Goal: Task Accomplishment & Management: Complete application form

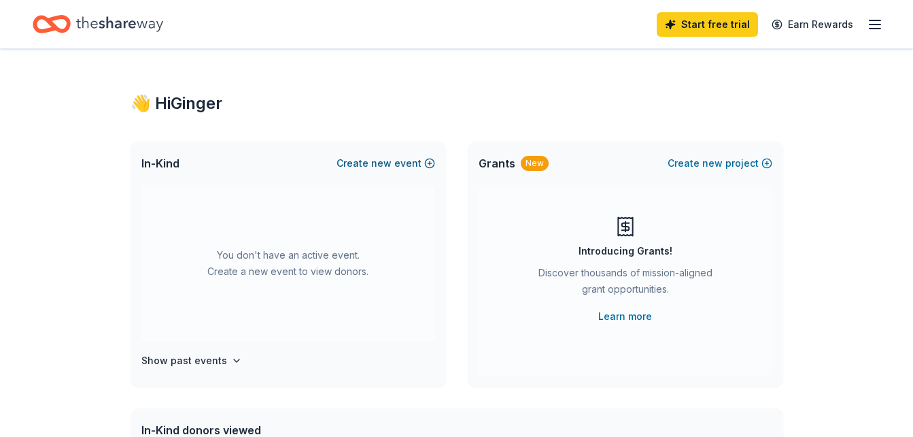
click at [384, 165] on span "new" at bounding box center [381, 163] width 20 height 16
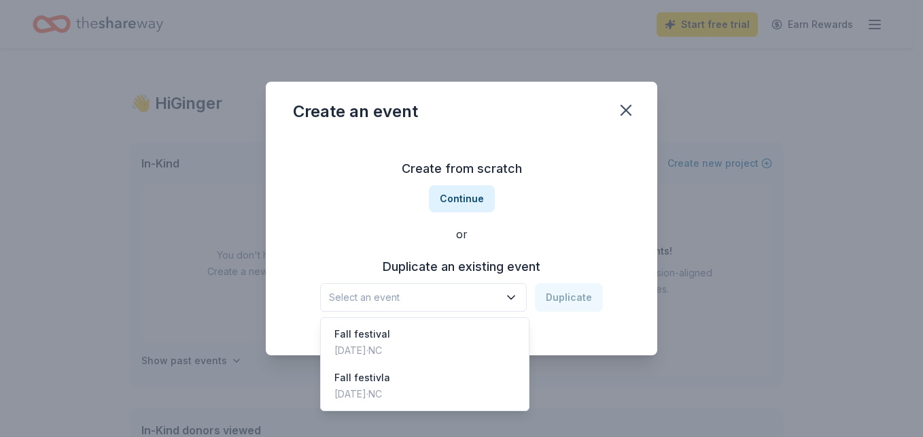
click at [456, 296] on span "Select an event" at bounding box center [414, 297] width 170 height 16
click at [390, 333] on div "Fall festival" at bounding box center [363, 334] width 56 height 16
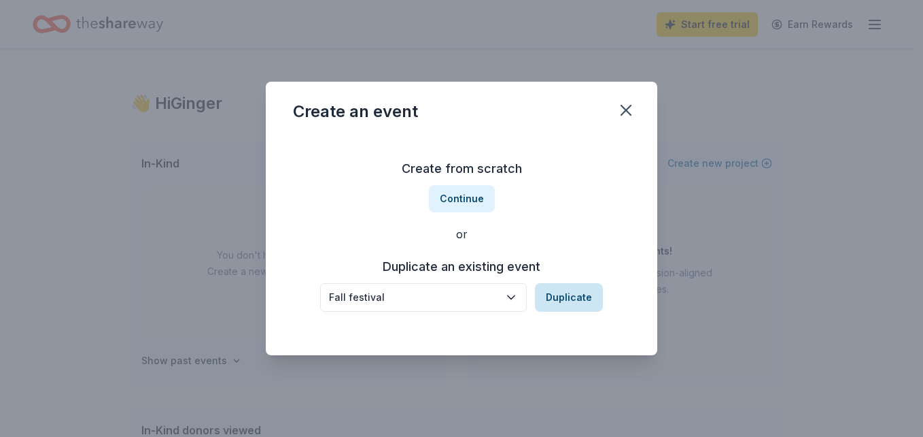
click at [561, 307] on button "Duplicate" at bounding box center [569, 297] width 68 height 29
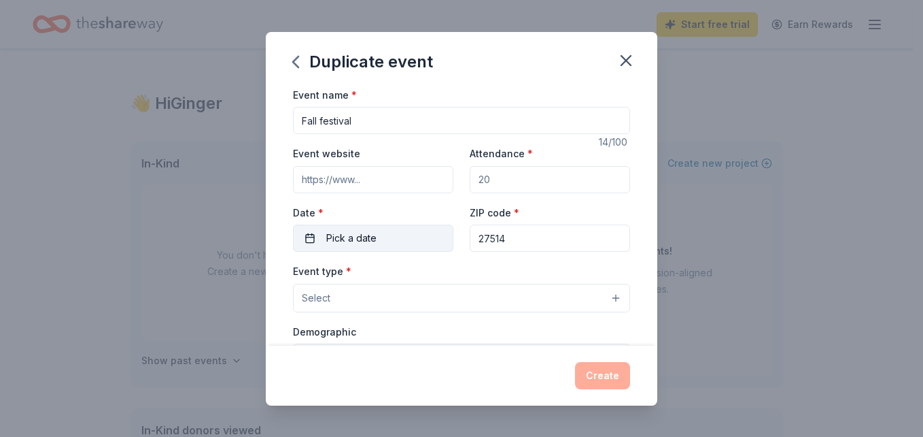
click at [398, 239] on button "Pick a date" at bounding box center [373, 237] width 160 height 27
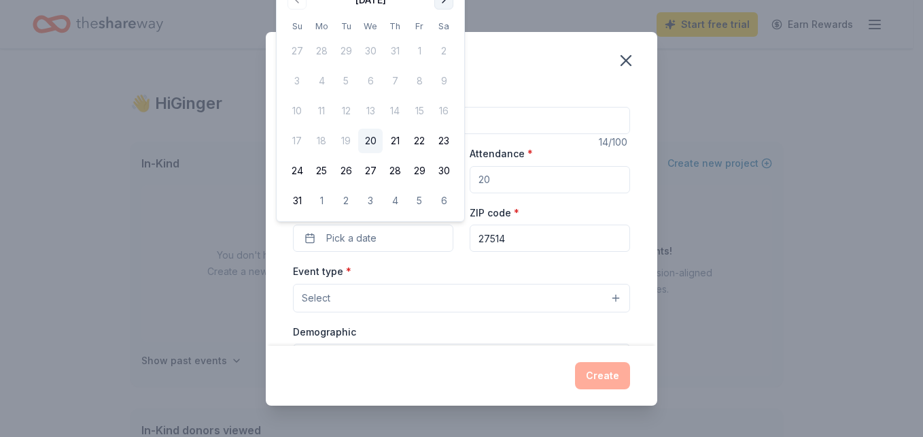
click at [445, 4] on button "Go to next month" at bounding box center [443, -1] width 19 height 19
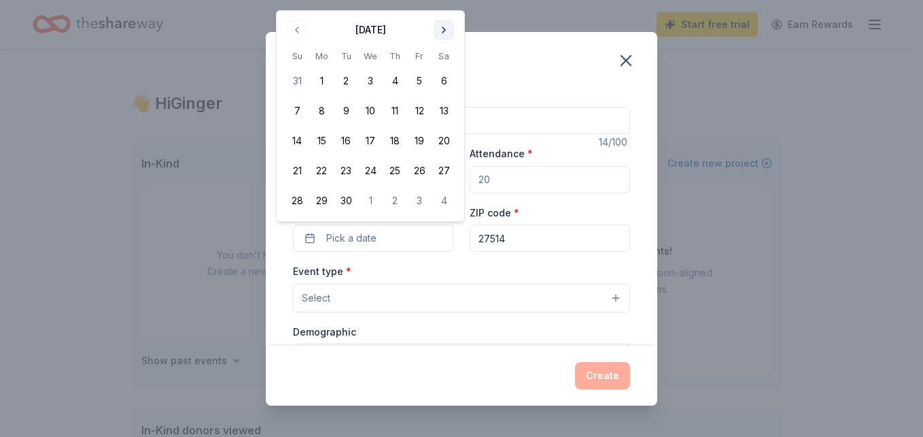
click at [445, 4] on div "Duplicate event Event name * Fall festival 14 /100 Event website Attendance * D…" at bounding box center [461, 218] width 923 height 437
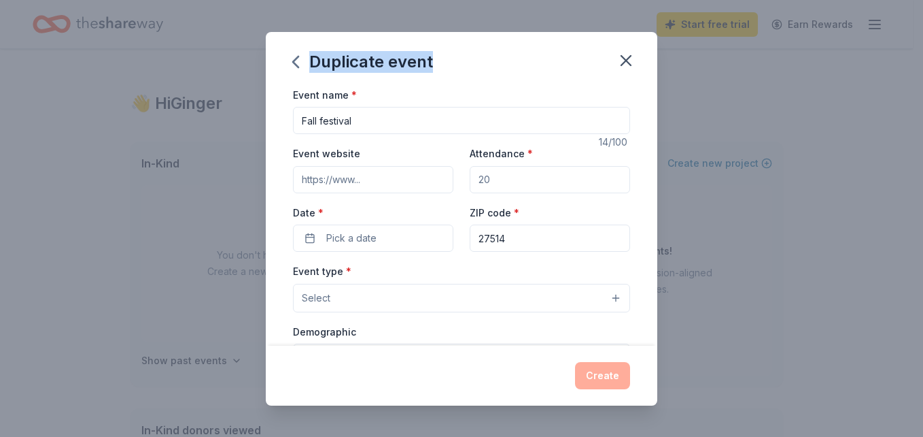
click at [445, 4] on div "Duplicate event Event name * Fall festival 14 /100 Event website Attendance * D…" at bounding box center [461, 218] width 923 height 437
click at [384, 239] on button "Pick a date" at bounding box center [373, 237] width 160 height 27
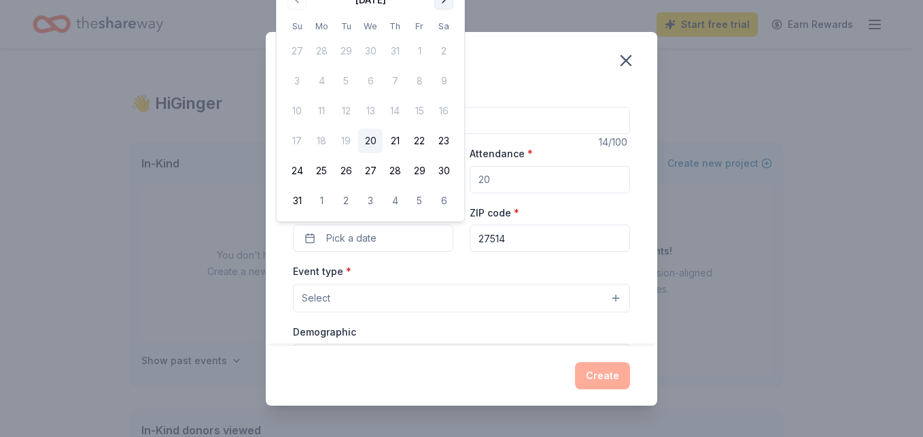
click at [446, 3] on button "Go to next month" at bounding box center [443, -1] width 19 height 19
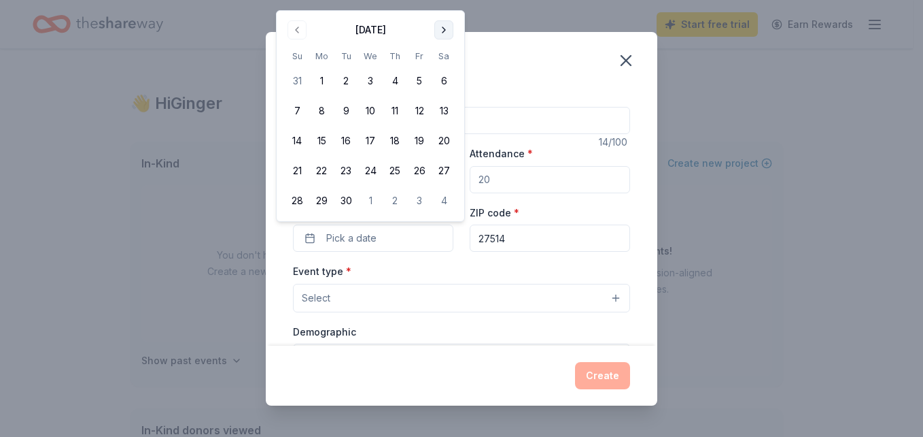
click at [443, 29] on button "Go to next month" at bounding box center [443, 29] width 19 height 19
click at [442, 165] on button "25" at bounding box center [444, 170] width 24 height 24
click at [449, 279] on div "Event type * Select" at bounding box center [461, 287] width 337 height 50
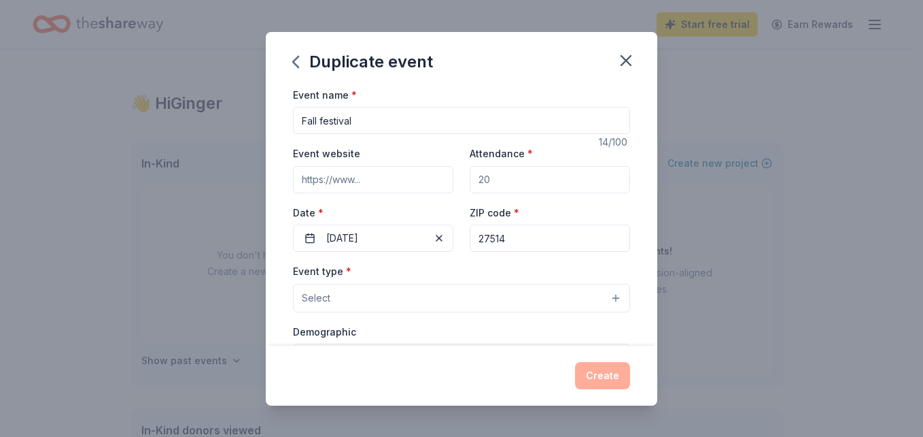
click at [439, 305] on button "Select" at bounding box center [461, 298] width 337 height 29
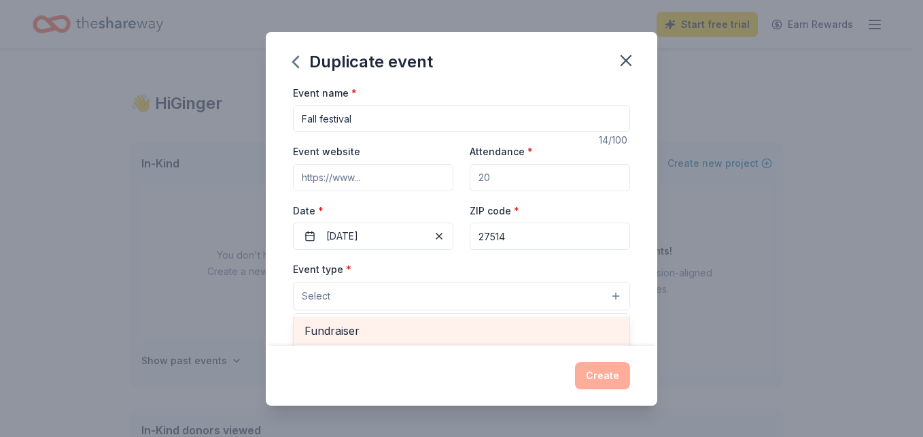
click at [432, 325] on span "Fundraiser" at bounding box center [462, 331] width 314 height 18
click at [477, 333] on span "Business & professional" at bounding box center [462, 331] width 314 height 18
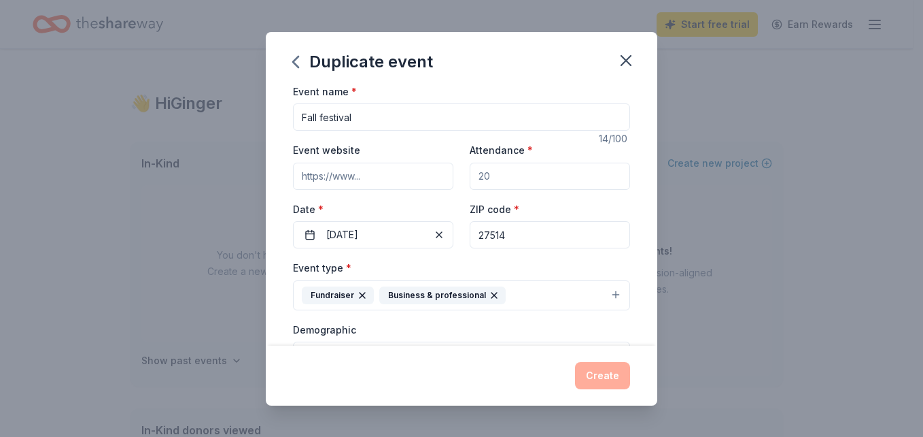
click at [489, 297] on icon "button" at bounding box center [494, 295] width 11 height 11
click at [500, 363] on div "Create" at bounding box center [461, 375] width 337 height 27
drag, startPoint x: 658, startPoint y: 146, endPoint x: 658, endPoint y: 162, distance: 16.3
click at [658, 162] on div "Duplicate event Event name * Fall festival 14 /100 Event website Attendance * D…" at bounding box center [461, 218] width 923 height 437
click at [544, 175] on input "Attendance *" at bounding box center [550, 176] width 160 height 27
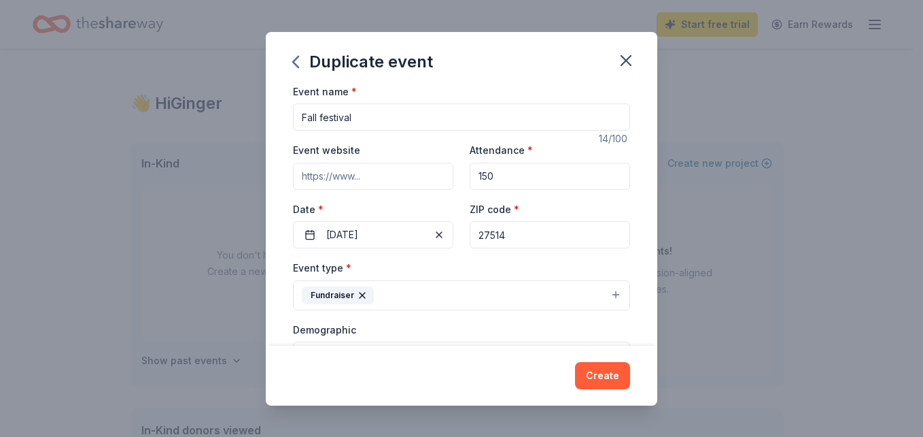
type input "150"
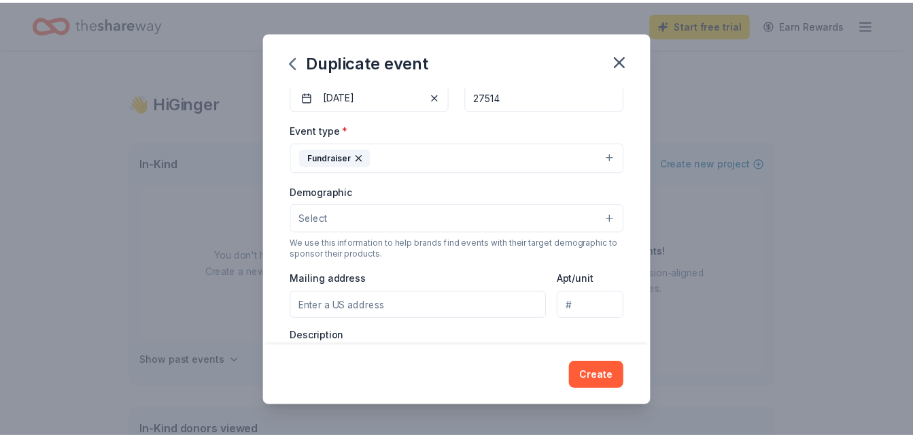
scroll to position [211, 0]
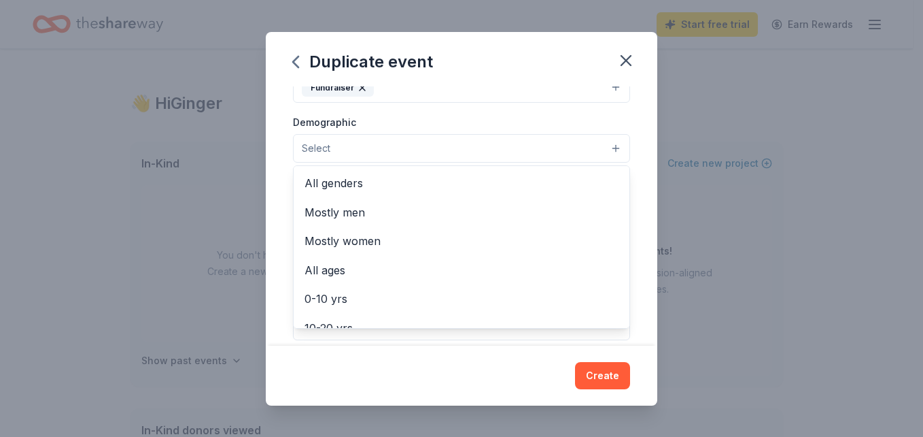
click at [541, 144] on button "Select" at bounding box center [461, 148] width 337 height 29
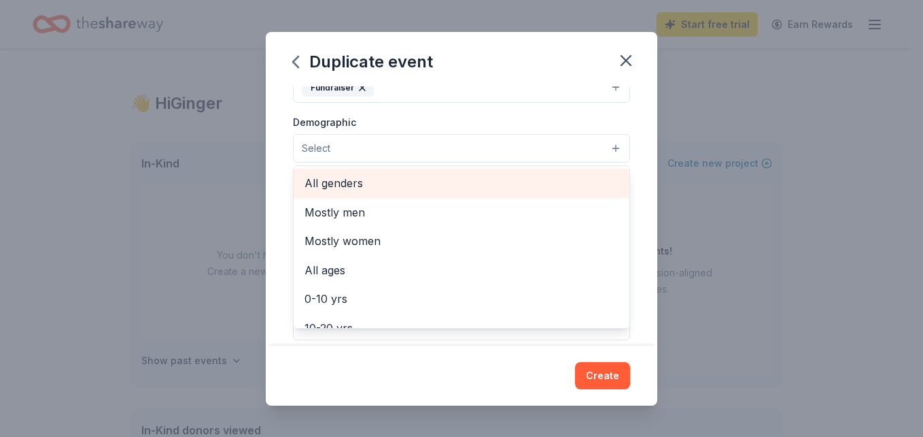
click at [381, 180] on span "All genders" at bounding box center [462, 183] width 314 height 18
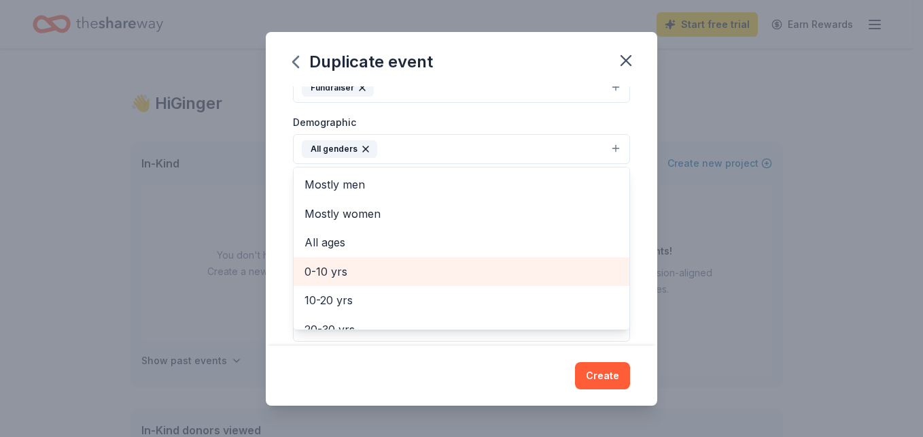
click at [347, 274] on span "0-10 yrs" at bounding box center [462, 271] width 314 height 18
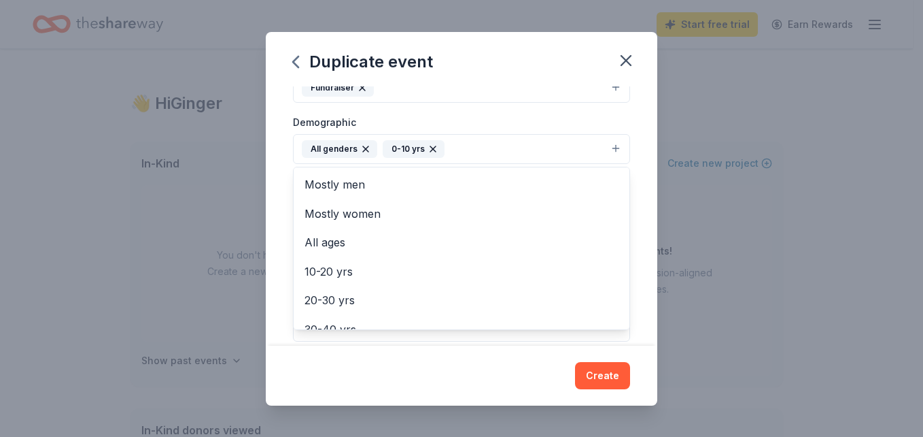
click at [627, 207] on div "Event name * Fall festival 14 /100 Event website Attendance * 150 Date * 10/25/…" at bounding box center [462, 215] width 392 height 259
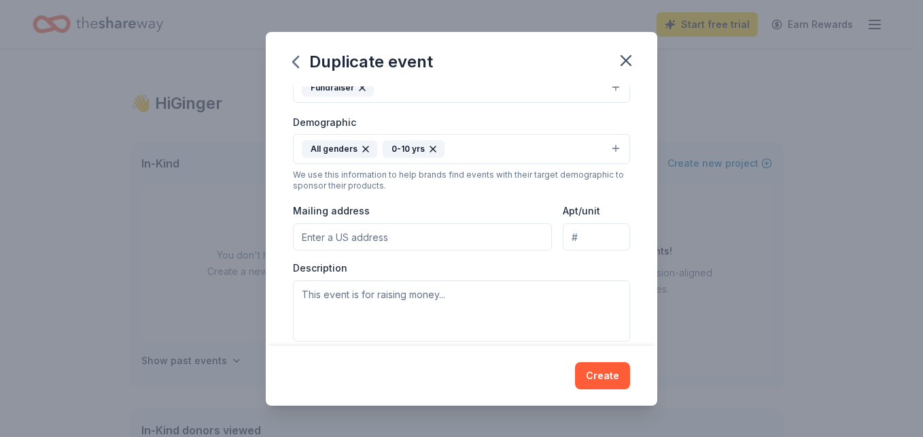
click at [417, 246] on input "Mailing address" at bounding box center [422, 236] width 259 height 27
type input "2400 Nelson Hwy"
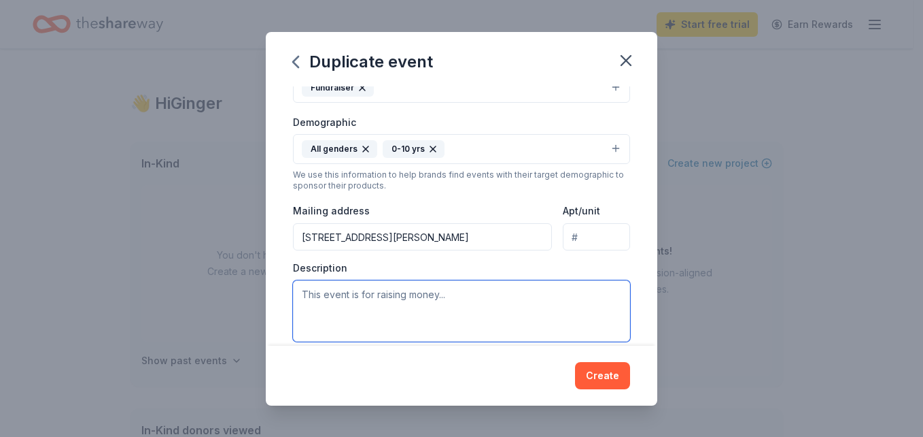
click at [465, 301] on textarea at bounding box center [461, 310] width 337 height 61
type textarea "This event is our biggest fundraiser for our childcare center."
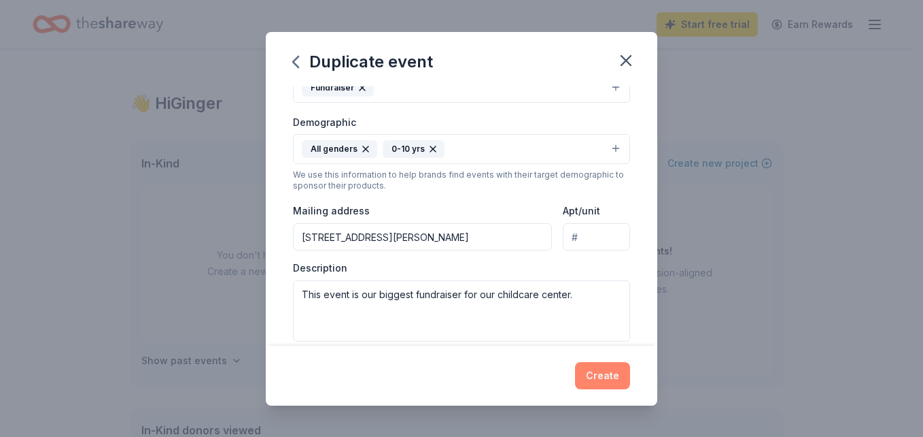
click at [600, 369] on button "Create" at bounding box center [602, 375] width 55 height 27
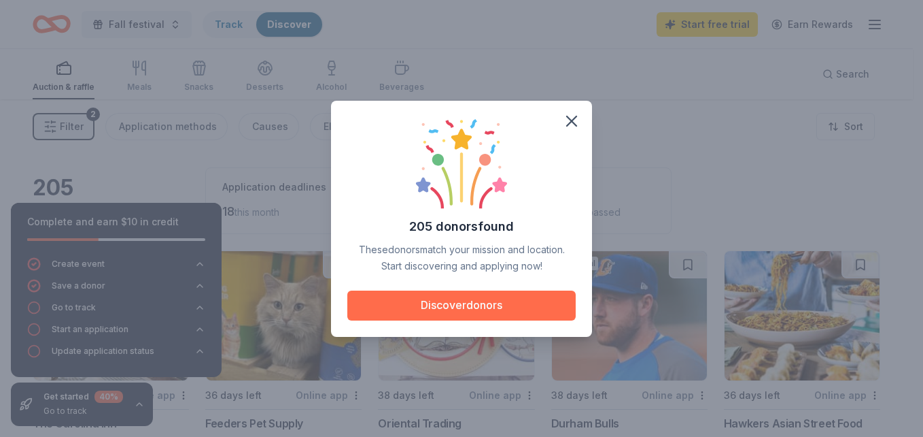
click at [494, 305] on button "Discover donors" at bounding box center [461, 305] width 228 height 30
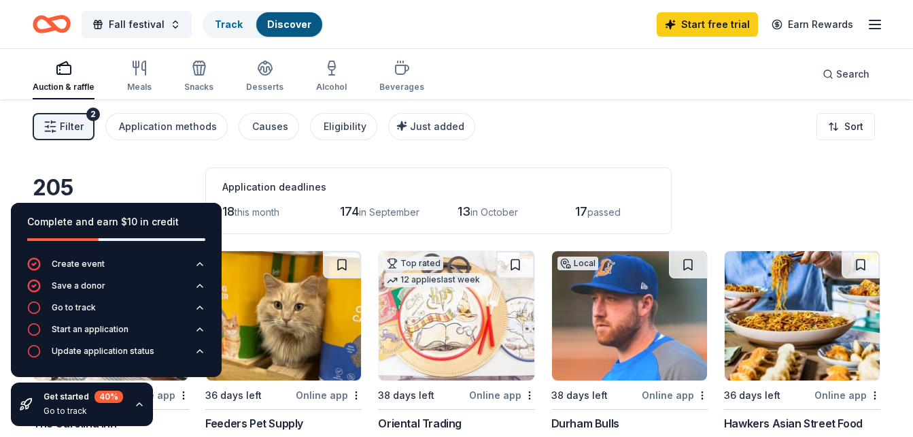
click at [65, 313] on div "Go to track" at bounding box center [61, 308] width 69 height 14
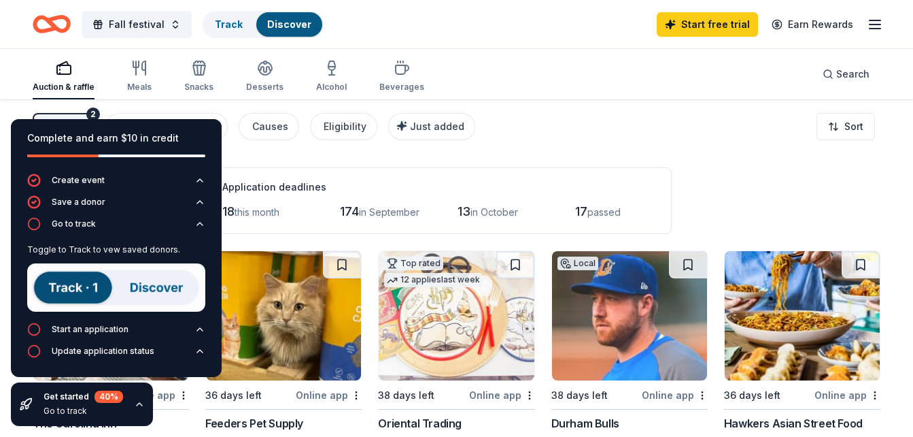
click at [69, 294] on img at bounding box center [116, 287] width 178 height 48
click at [718, 211] on div "205 results in Chapel Hill, NC Application deadlines 18 this month 174 in Septe…" at bounding box center [457, 200] width 848 height 67
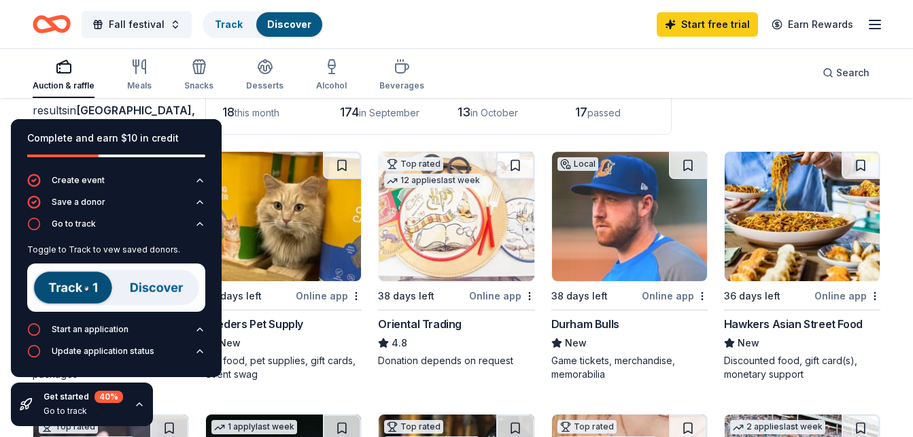
click at [186, 102] on div "205" at bounding box center [111, 88] width 156 height 27
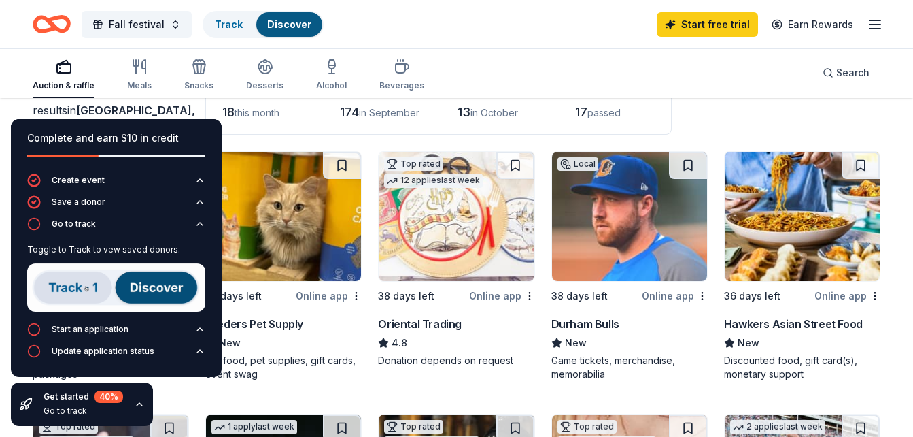
click at [138, 407] on icon "button" at bounding box center [139, 403] width 11 height 11
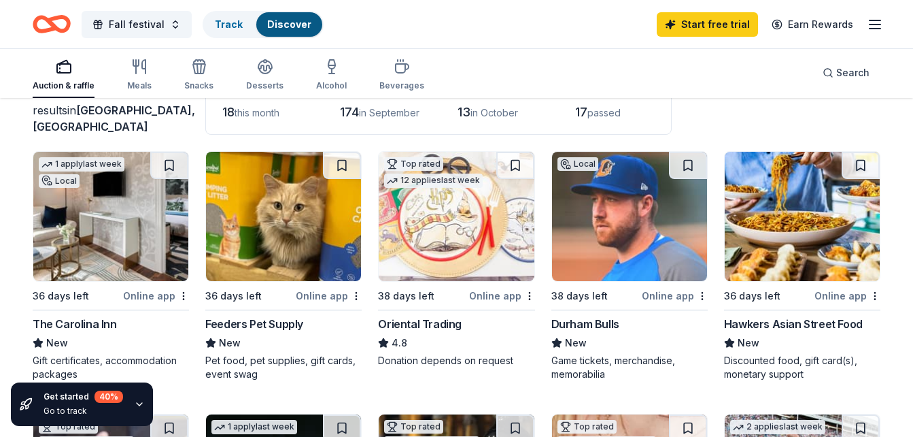
click at [129, 235] on img at bounding box center [110, 216] width 155 height 129
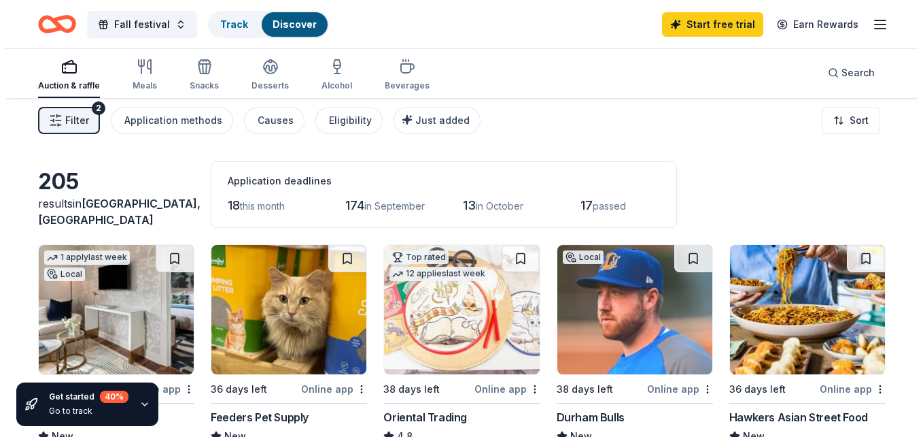
scroll to position [0, 0]
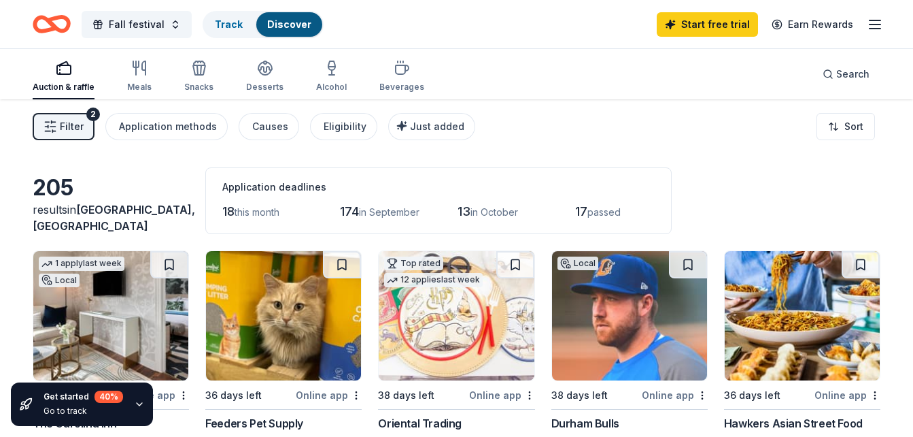
click at [73, 124] on span "Filter" at bounding box center [72, 126] width 24 height 16
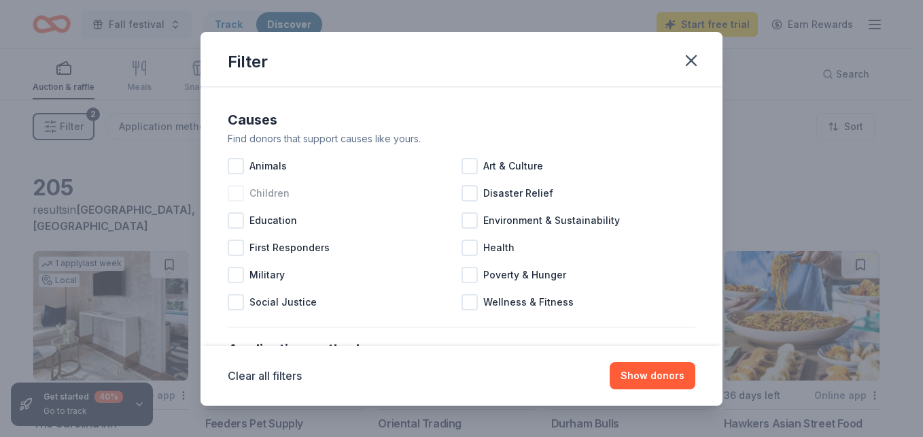
click at [237, 190] on div at bounding box center [236, 193] width 16 height 16
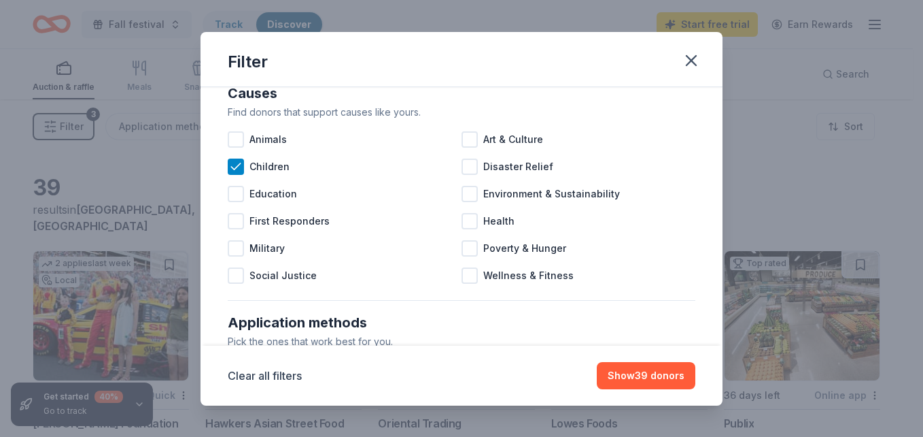
scroll to position [33, 0]
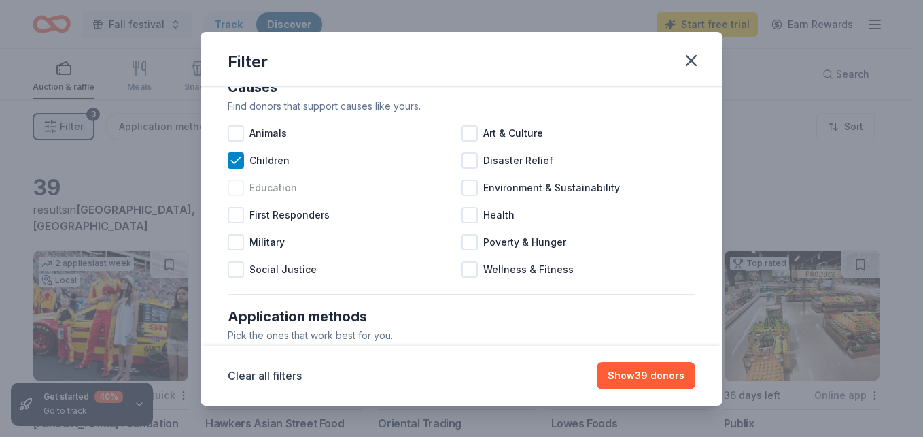
click at [243, 188] on div at bounding box center [236, 188] width 16 height 16
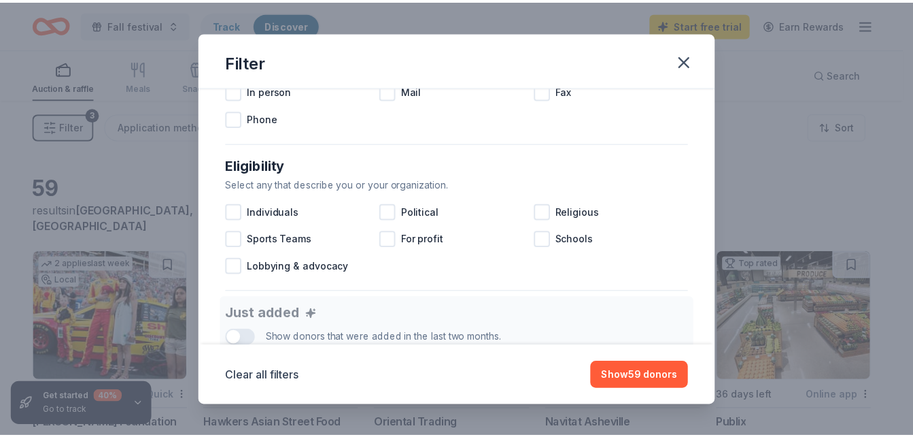
scroll to position [340, 0]
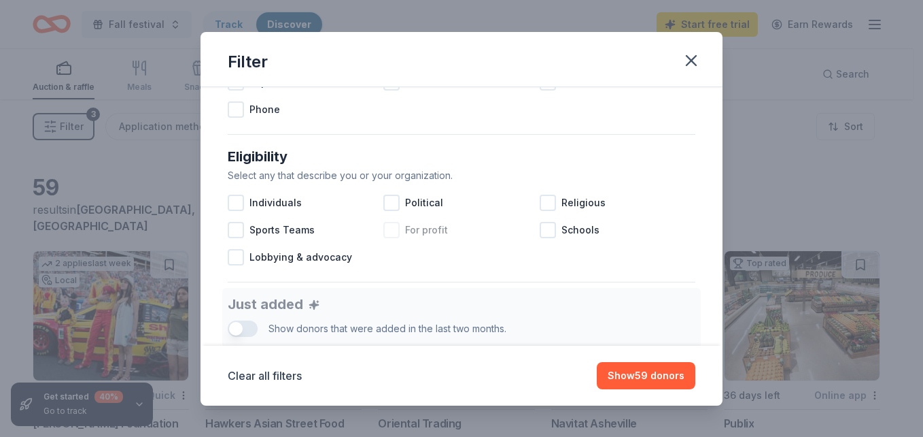
click at [394, 226] on div at bounding box center [392, 230] width 16 height 16
click at [630, 373] on button "Show 58 donors" at bounding box center [646, 375] width 99 height 27
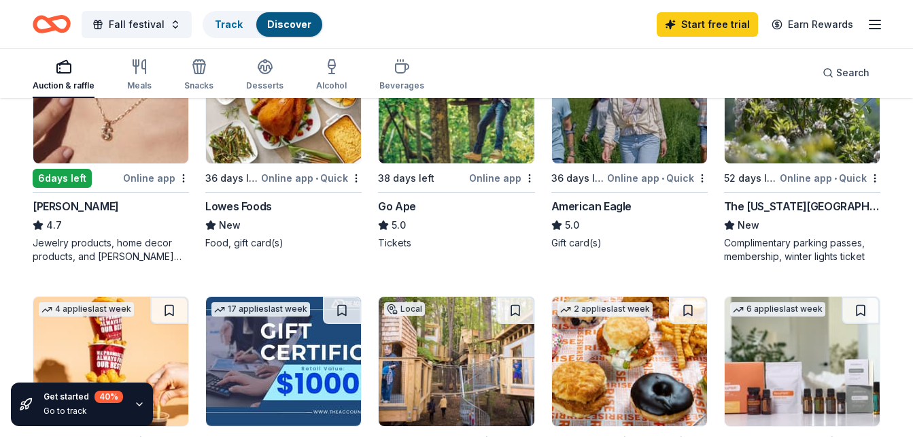
scroll to position [477, 0]
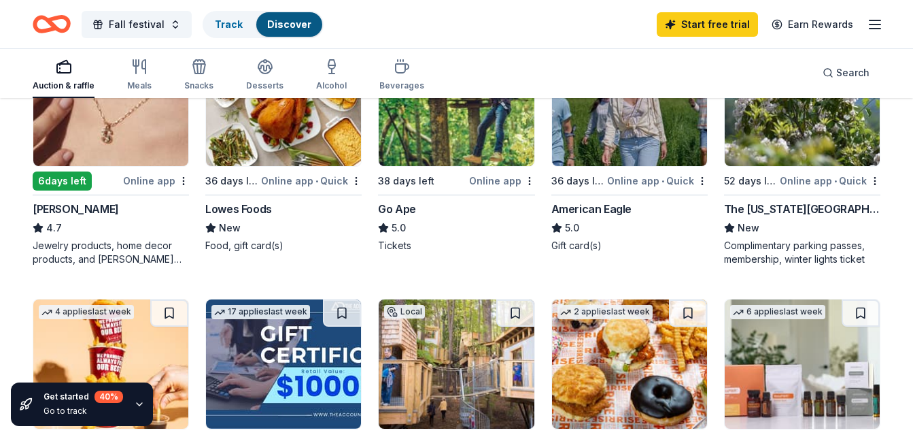
click at [808, 216] on div "The [US_STATE][GEOGRAPHIC_DATA]" at bounding box center [802, 209] width 156 height 16
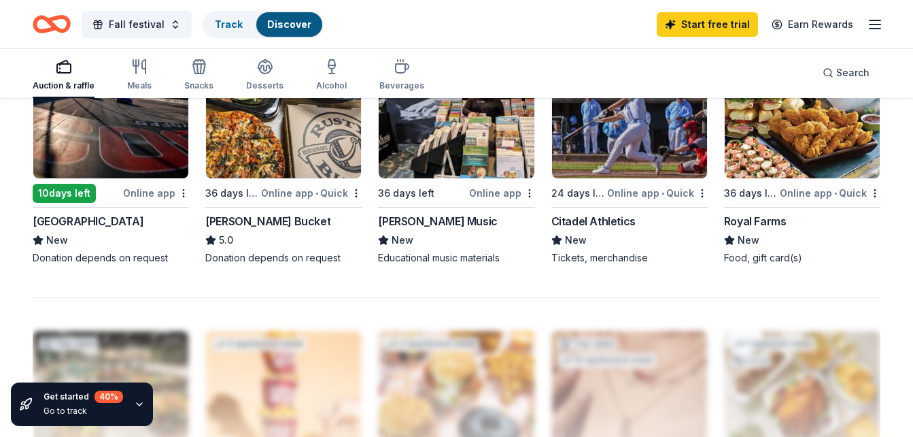
scroll to position [995, 0]
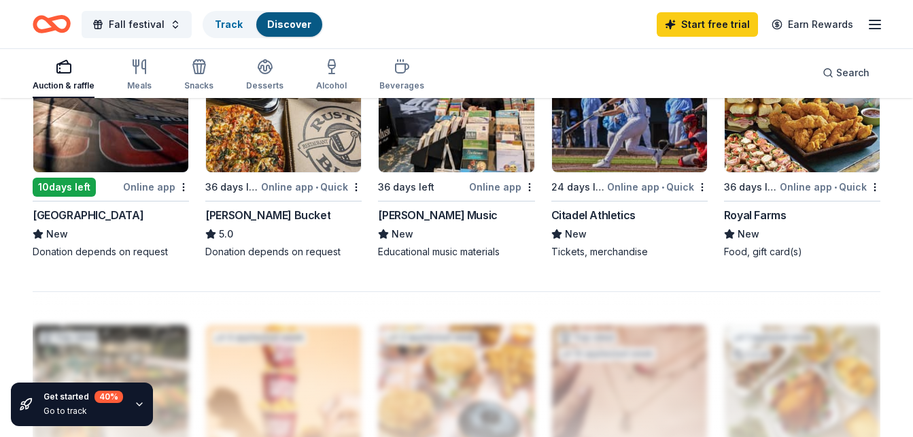
click at [145, 155] on img at bounding box center [110, 107] width 155 height 129
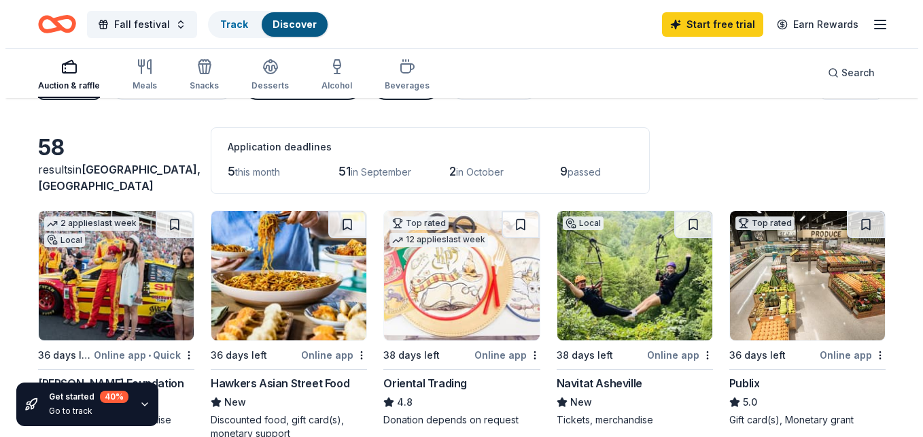
scroll to position [0, 0]
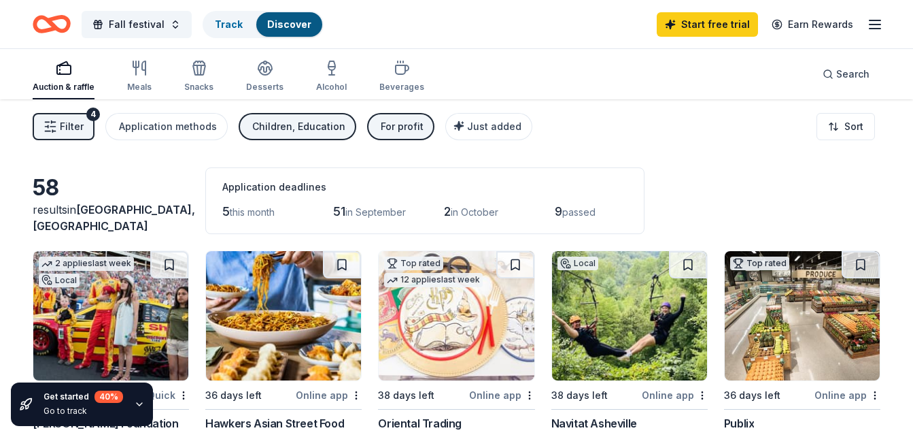
click at [88, 131] on button "Filter 4" at bounding box center [64, 126] width 62 height 27
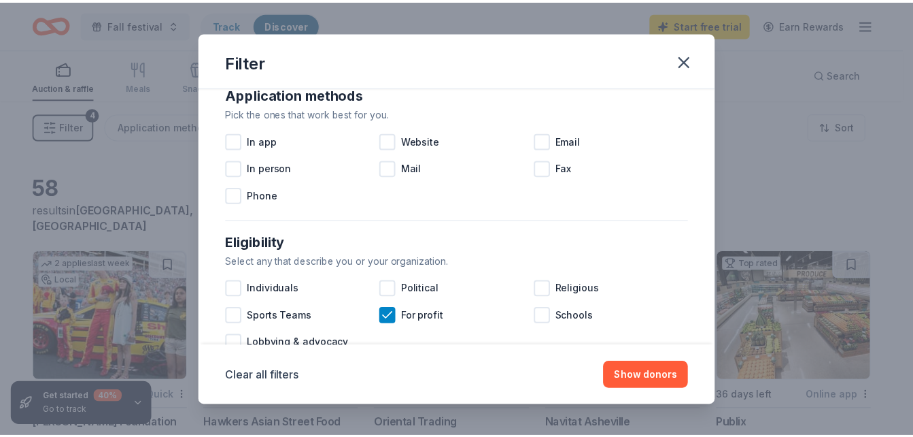
scroll to position [284, 0]
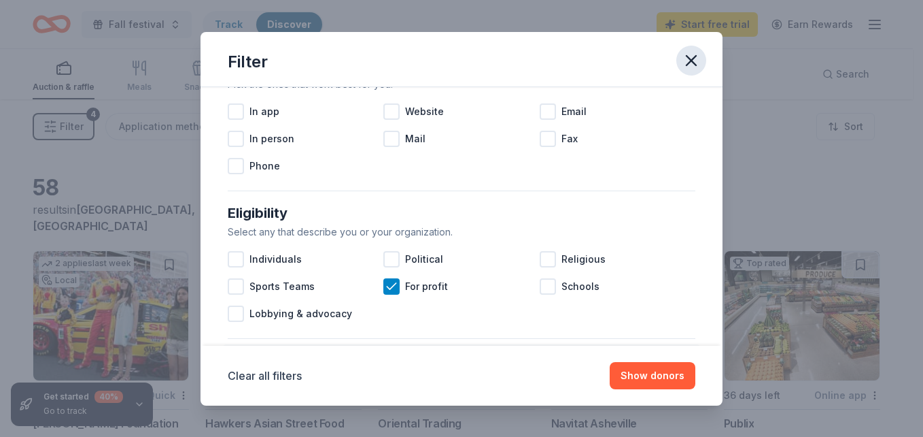
click at [693, 50] on button "button" at bounding box center [692, 61] width 30 height 30
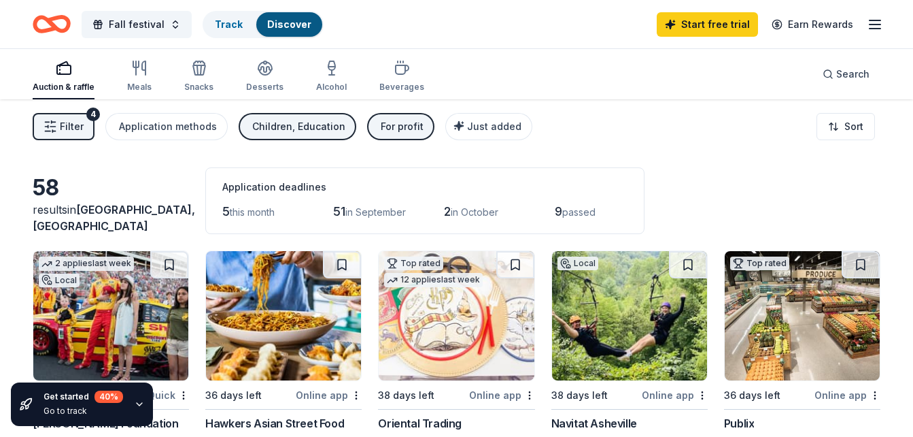
drag, startPoint x: 910, startPoint y: 97, endPoint x: 915, endPoint y: 121, distance: 24.8
click at [913, 121] on html "Fall festival Track Discover Start free trial Earn Rewards Auction & raffle Mea…" at bounding box center [456, 218] width 913 height 437
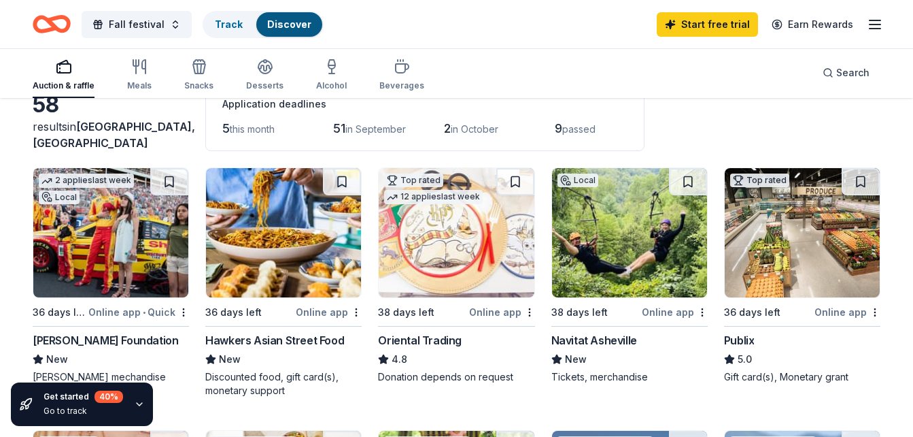
scroll to position [141, 0]
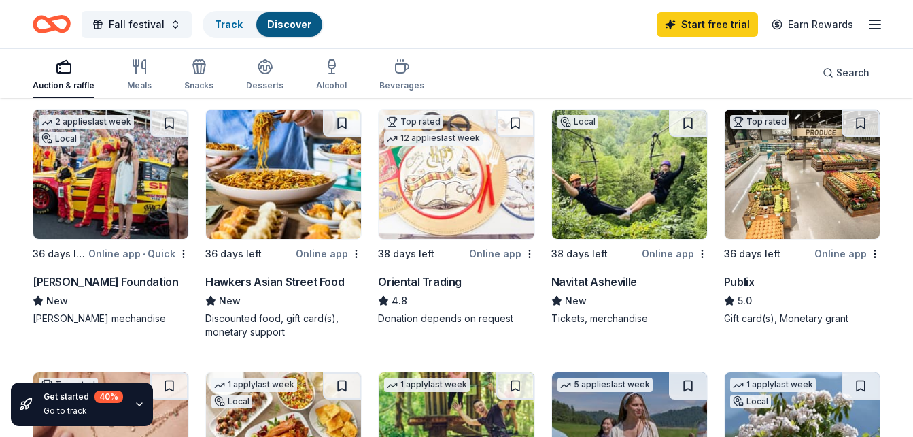
click at [266, 171] on img at bounding box center [283, 173] width 155 height 129
click at [619, 194] on img at bounding box center [629, 173] width 155 height 129
click at [787, 190] on img at bounding box center [802, 173] width 155 height 129
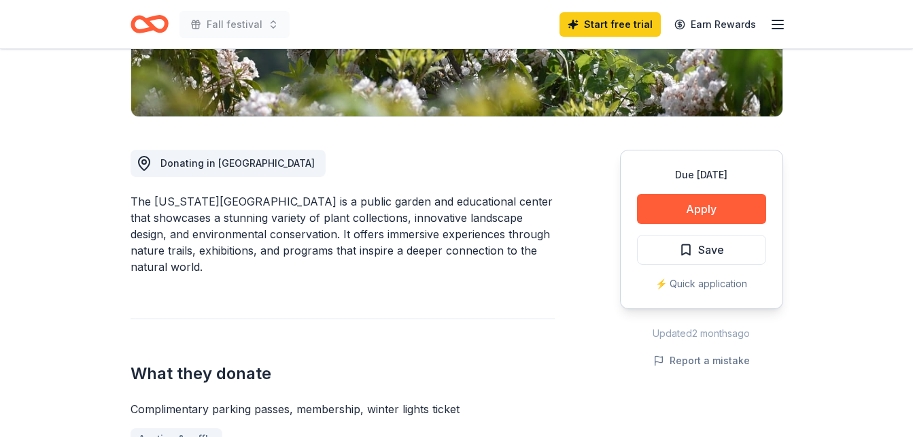
scroll to position [292, 0]
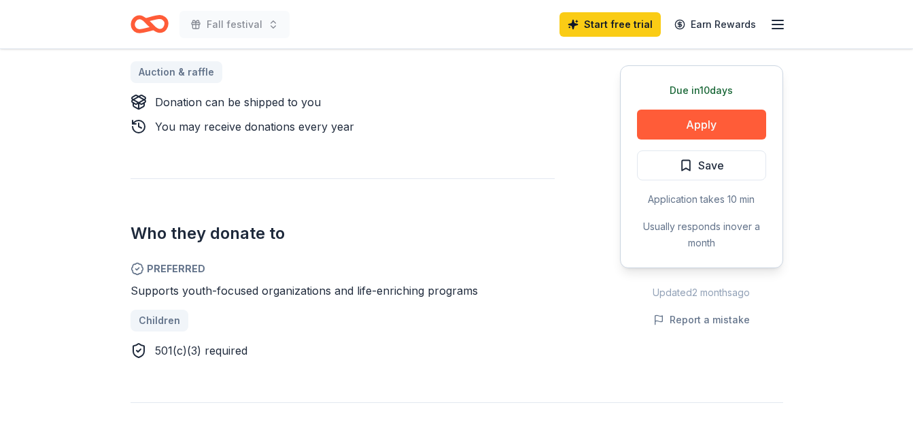
scroll to position [617, 0]
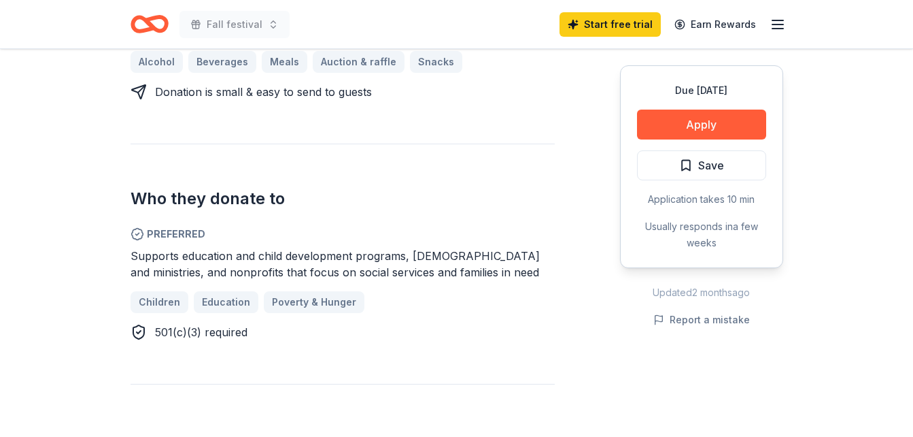
scroll to position [670, 0]
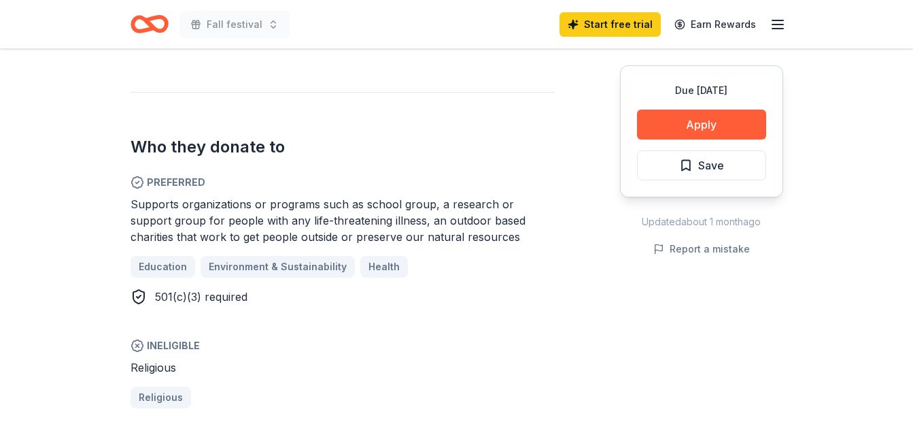
scroll to position [689, 0]
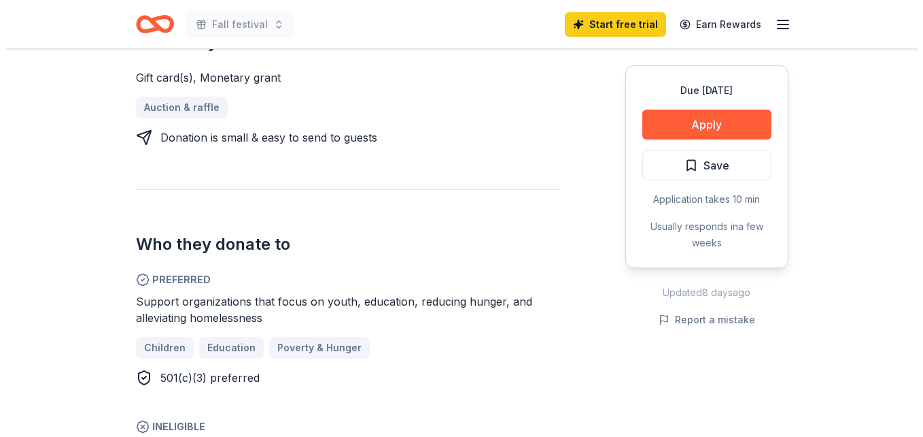
scroll to position [592, 0]
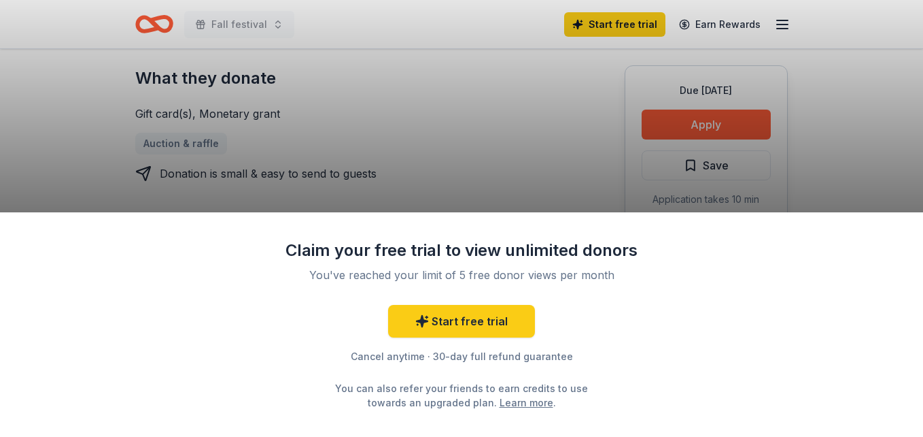
click at [530, 184] on div "Claim your free trial to view unlimited donors You've reached your limit of 5 f…" at bounding box center [461, 218] width 923 height 437
click at [677, 127] on div "Claim your free trial to view unlimited donors You've reached your limit of 5 f…" at bounding box center [461, 218] width 923 height 437
